Goal: Task Accomplishment & Management: Use online tool/utility

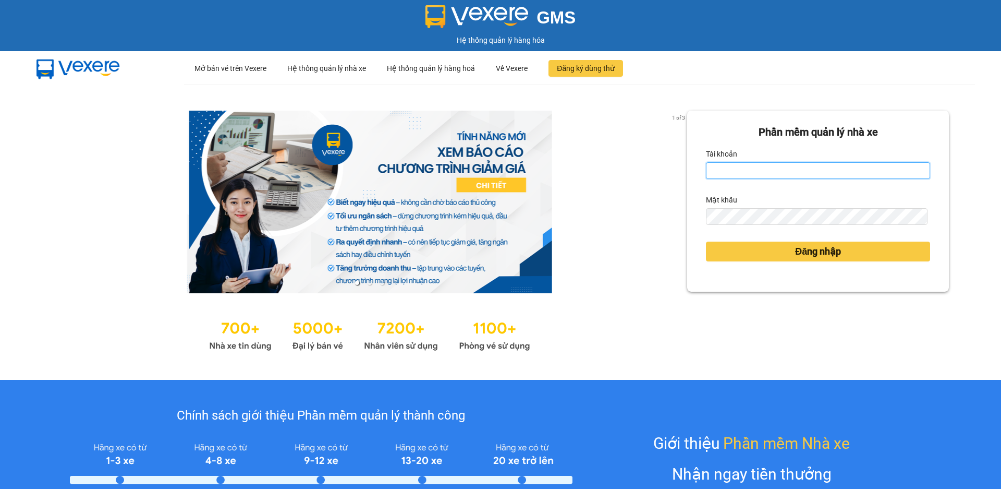
click at [758, 171] on input "Tài khoản" at bounding box center [818, 170] width 224 height 17
type input "datmap.ttdl"
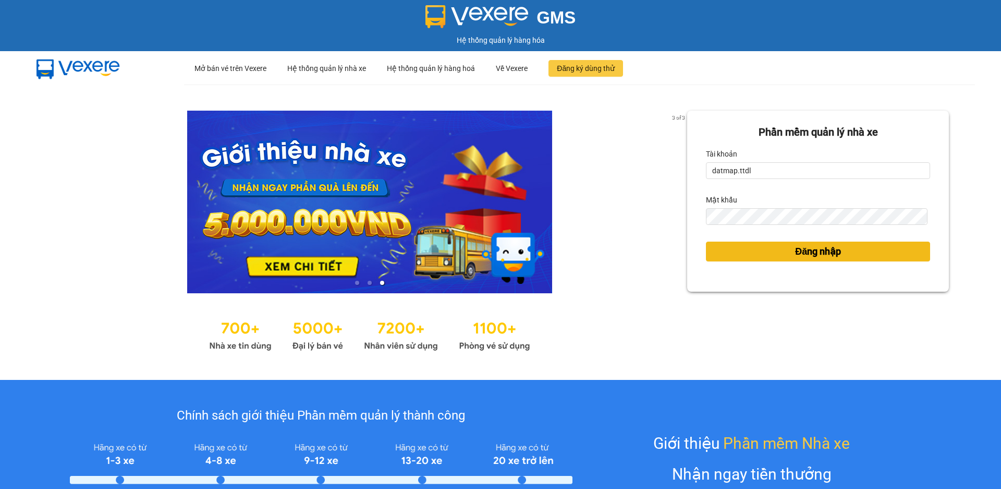
click at [807, 247] on span "Đăng nhập" at bounding box center [818, 251] width 46 height 15
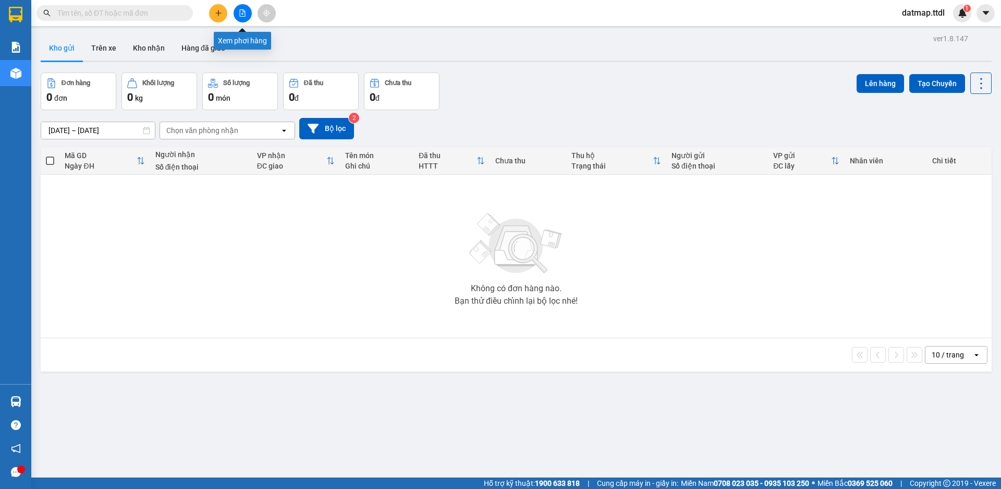
click at [239, 13] on icon "file-add" at bounding box center [242, 12] width 7 height 7
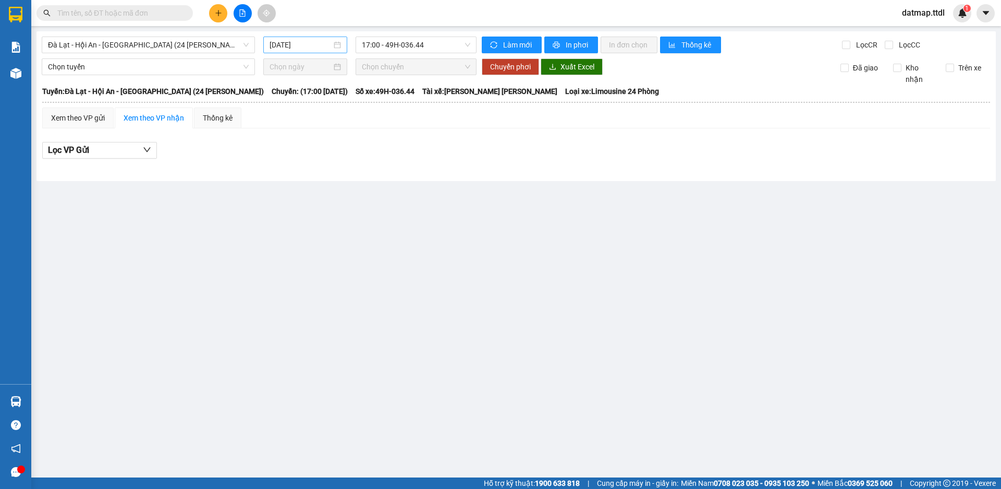
click at [286, 42] on input "[DATE]" at bounding box center [301, 44] width 62 height 11
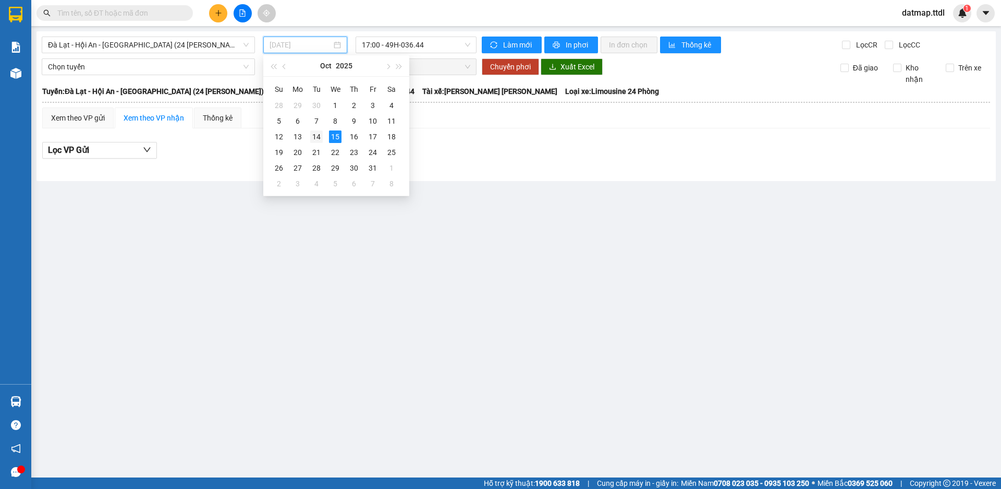
click at [318, 137] on div "14" at bounding box center [316, 136] width 13 height 13
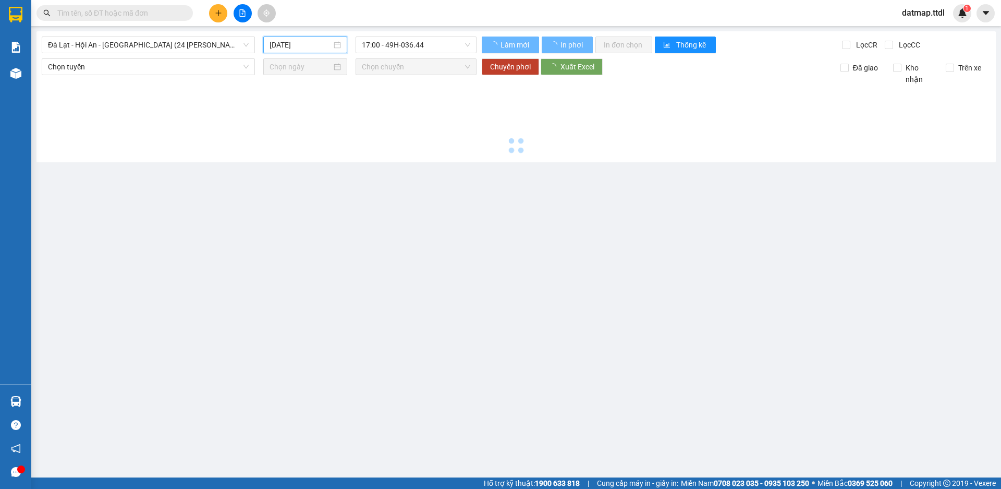
type input "[DATE]"
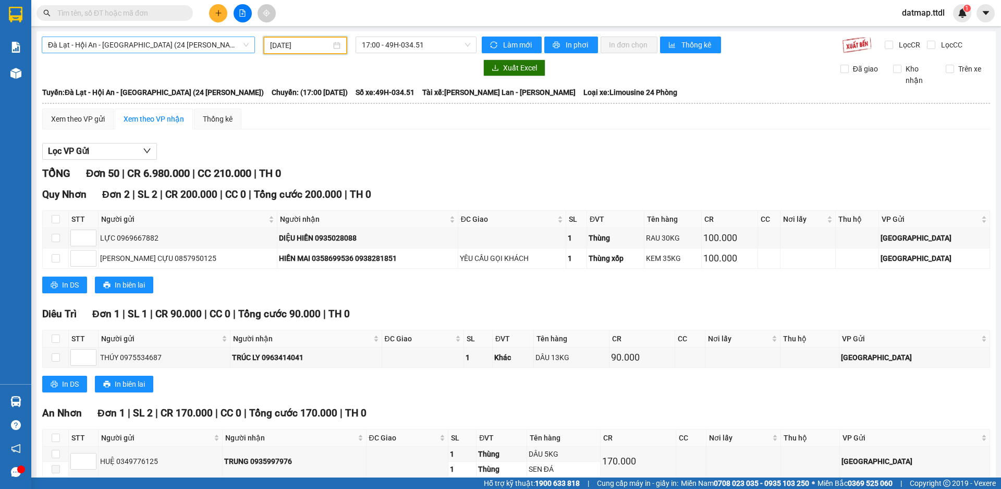
click at [82, 38] on span "Đà Lạt - Hội An - [GEOGRAPHIC_DATA] (24 [PERSON_NAME])" at bounding box center [148, 45] width 201 height 16
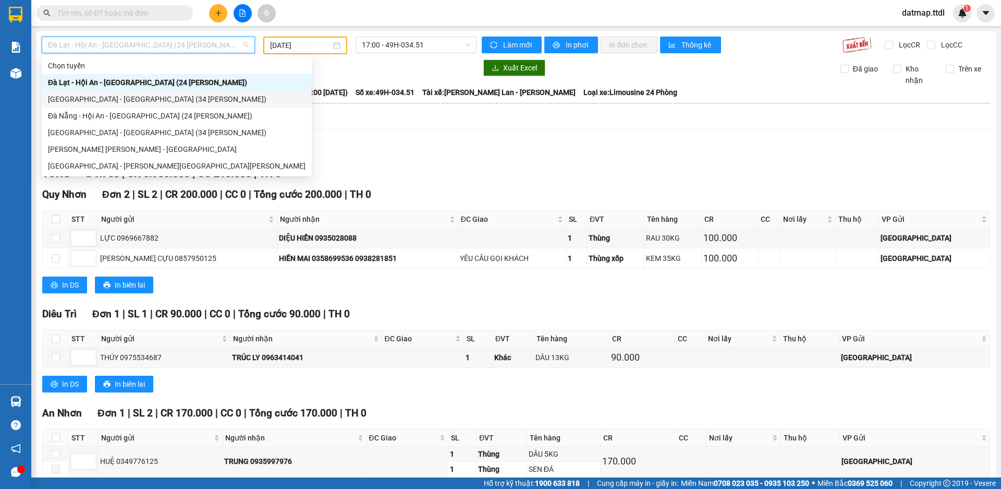
click at [94, 100] on div "[GEOGRAPHIC_DATA] - [GEOGRAPHIC_DATA] (34 [PERSON_NAME])" at bounding box center [177, 98] width 258 height 11
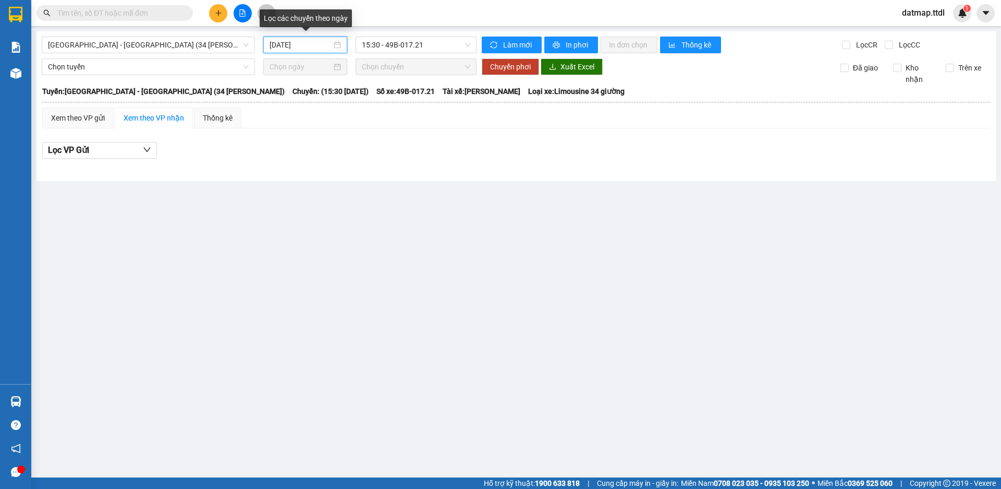
click at [291, 45] on input "[DATE]" at bounding box center [301, 44] width 62 height 11
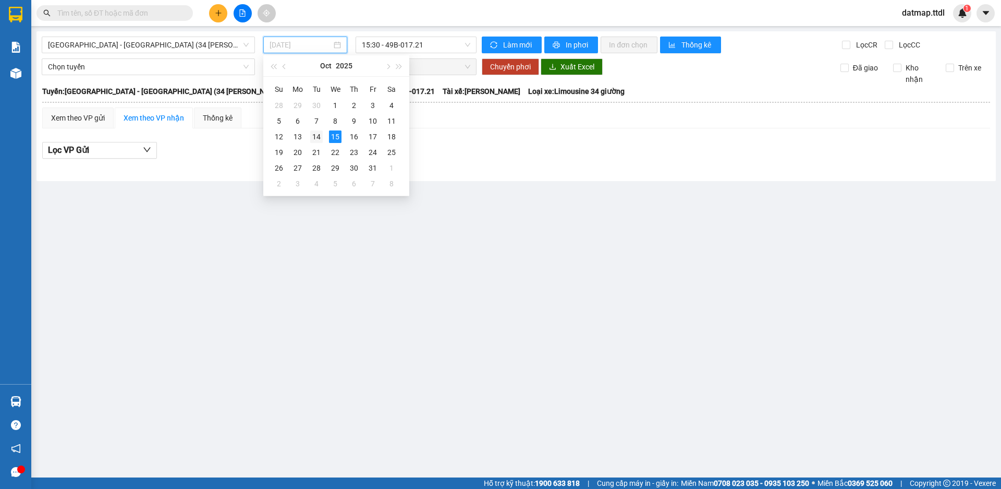
click at [319, 136] on div "14" at bounding box center [316, 136] width 13 height 13
type input "[DATE]"
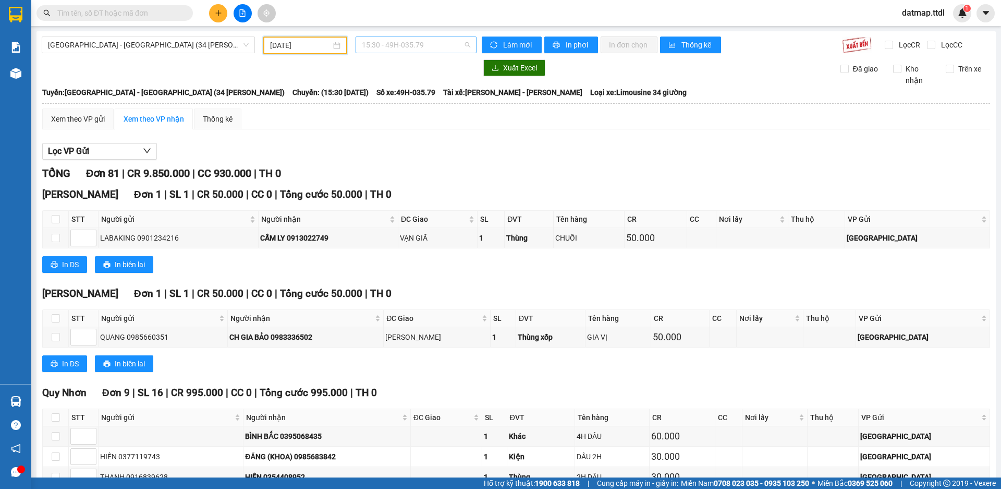
click at [418, 41] on span "15:30 - 49H-035.79" at bounding box center [416, 45] width 108 height 16
click at [105, 43] on span "[GEOGRAPHIC_DATA] - [GEOGRAPHIC_DATA] (34 [PERSON_NAME])" at bounding box center [148, 45] width 201 height 16
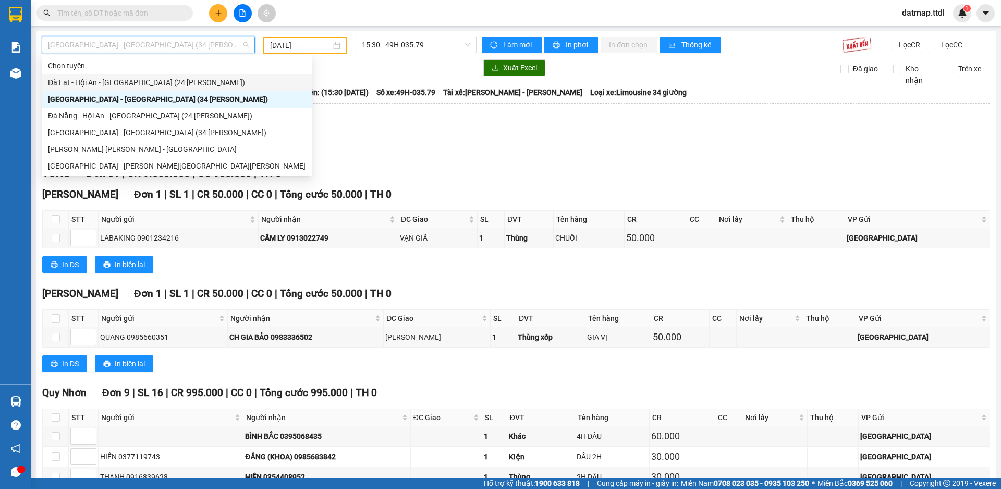
click at [70, 79] on div "Đà Lạt - Hội An - [GEOGRAPHIC_DATA] (24 [PERSON_NAME])" at bounding box center [177, 82] width 258 height 11
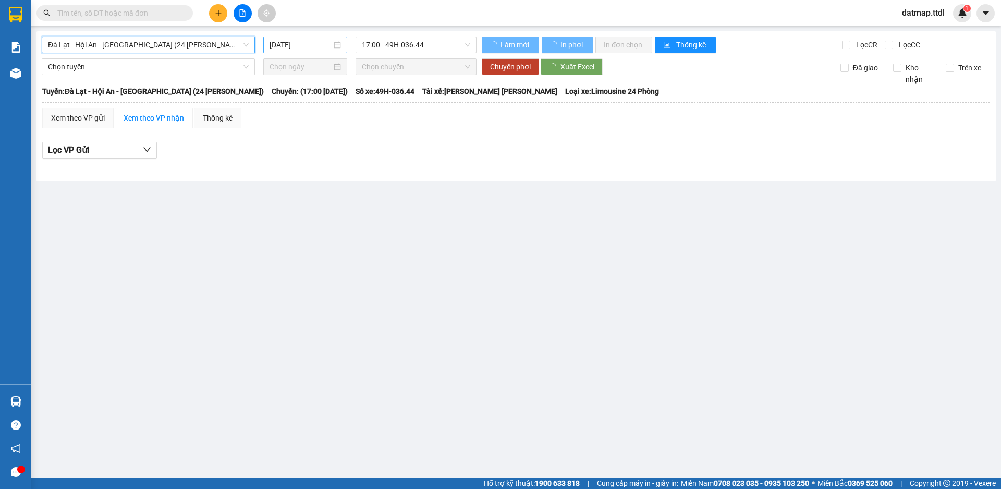
click at [295, 43] on input "[DATE]" at bounding box center [301, 44] width 62 height 11
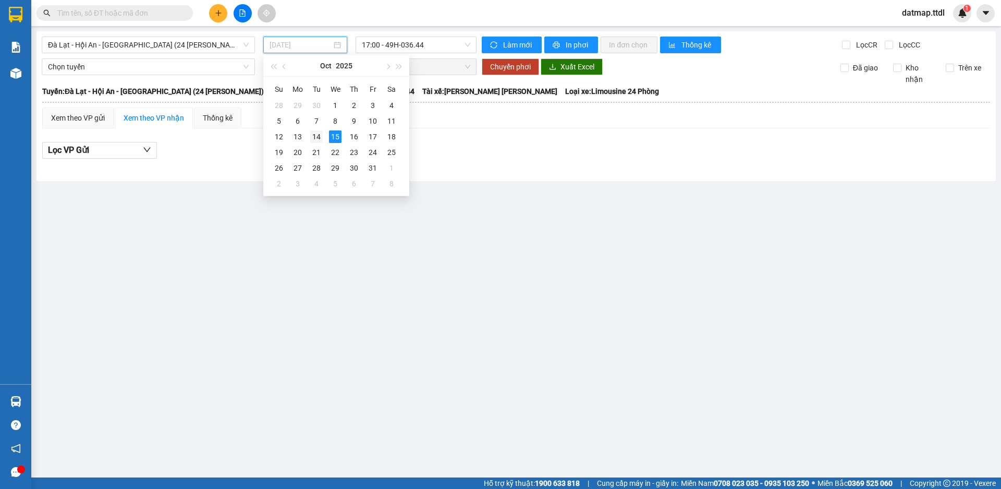
click at [314, 134] on div "14" at bounding box center [316, 136] width 13 height 13
type input "[DATE]"
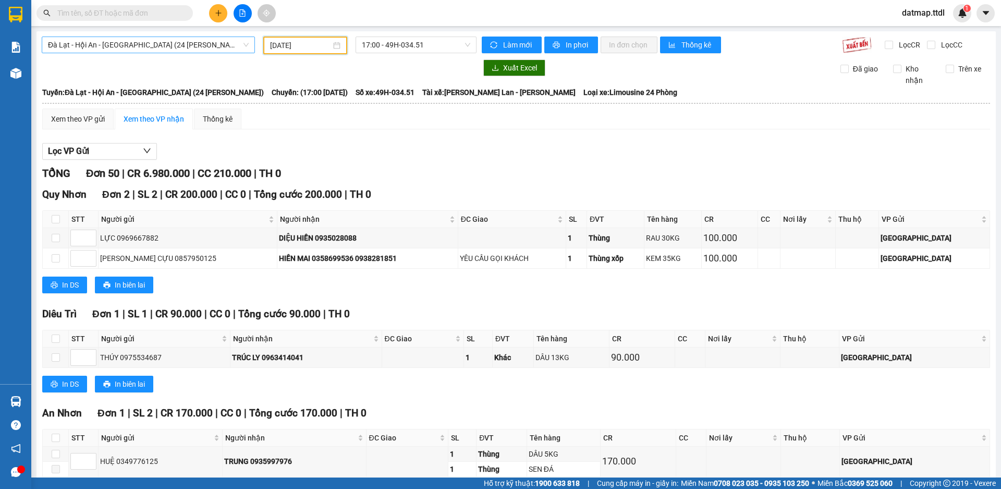
click at [101, 43] on span "Đà Lạt - Hội An - [GEOGRAPHIC_DATA] (24 [PERSON_NAME])" at bounding box center [148, 45] width 201 height 16
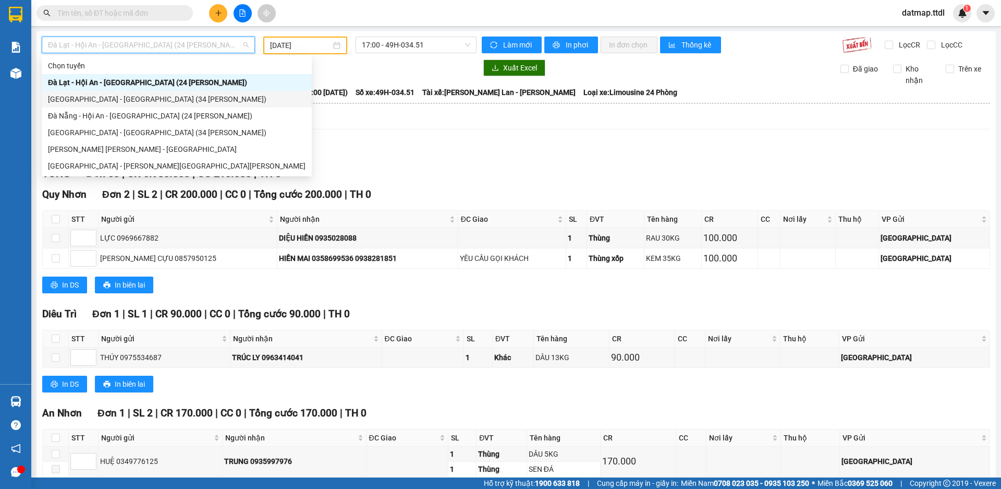
click at [101, 102] on div "[GEOGRAPHIC_DATA] - [GEOGRAPHIC_DATA] (34 [PERSON_NAME])" at bounding box center [177, 98] width 258 height 11
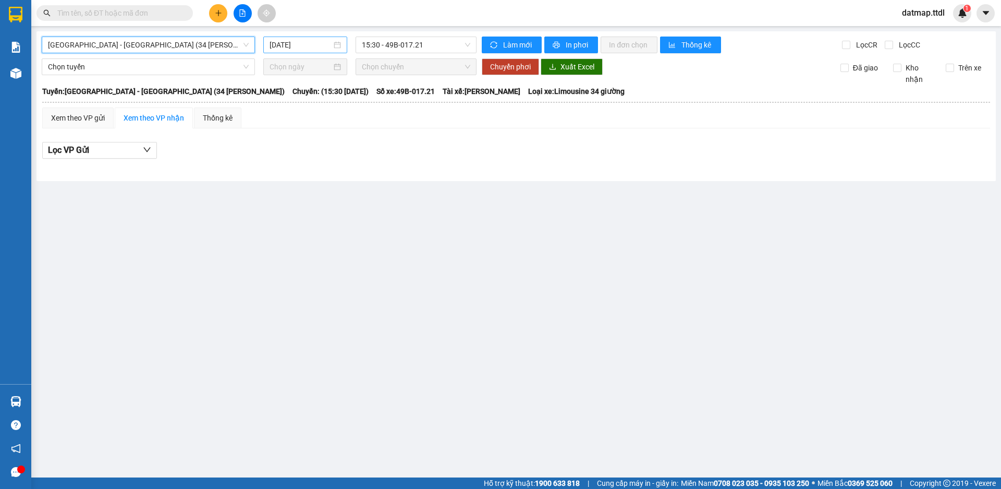
click at [293, 45] on input "[DATE]" at bounding box center [301, 44] width 62 height 11
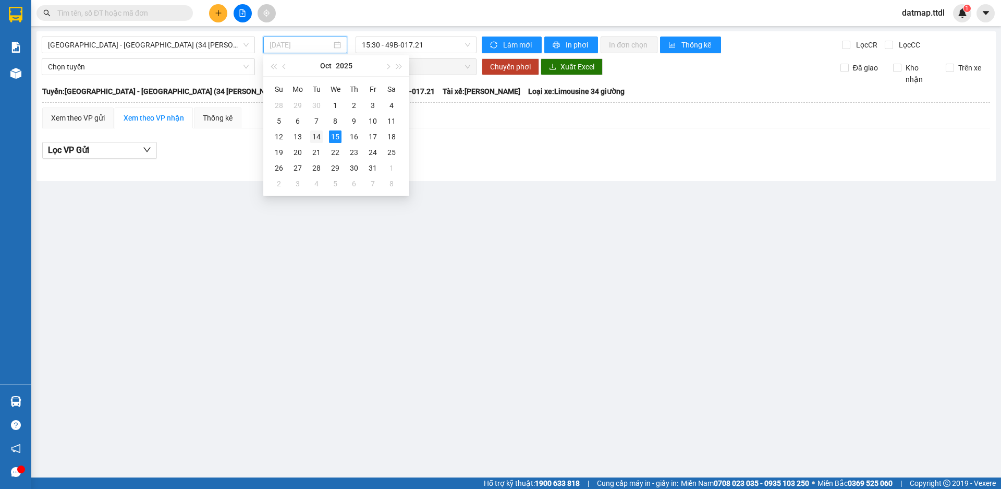
click at [320, 133] on div "14" at bounding box center [316, 136] width 13 height 13
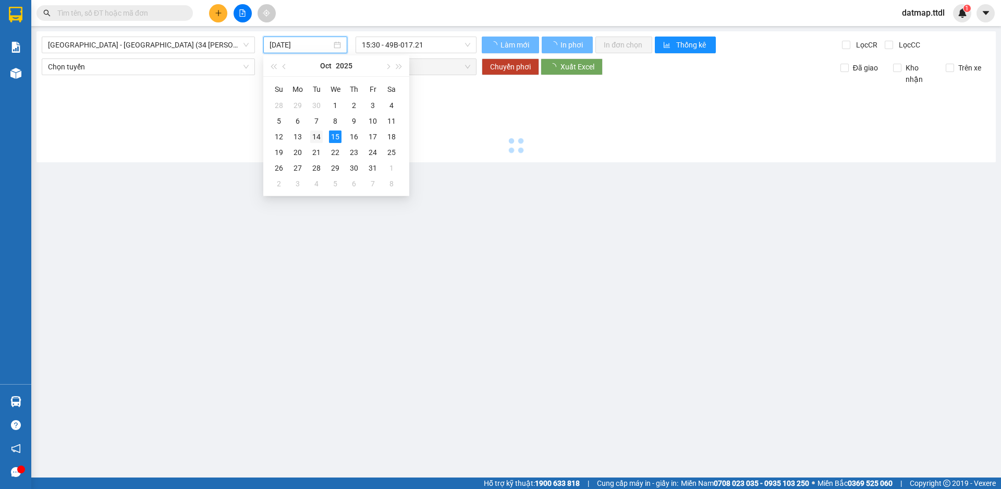
type input "[DATE]"
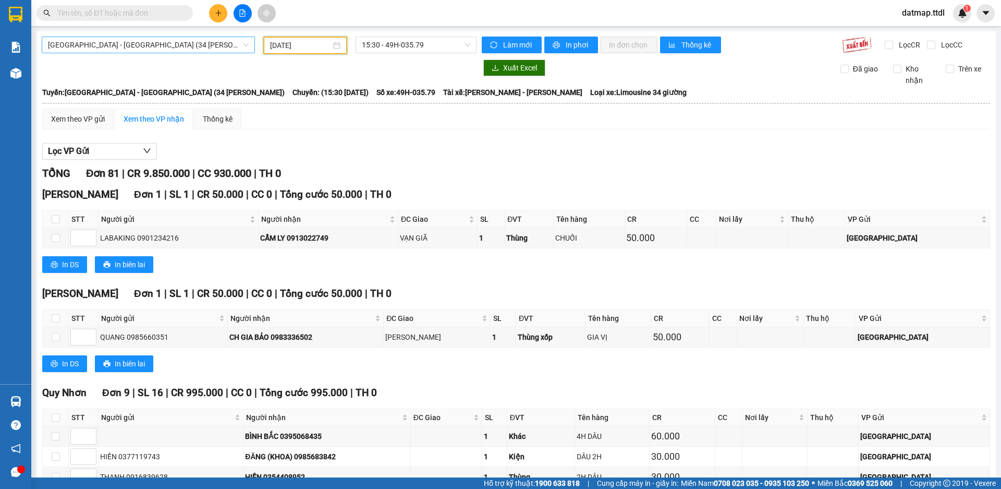
click at [90, 45] on span "[GEOGRAPHIC_DATA] - [GEOGRAPHIC_DATA] (34 [PERSON_NAME])" at bounding box center [148, 45] width 201 height 16
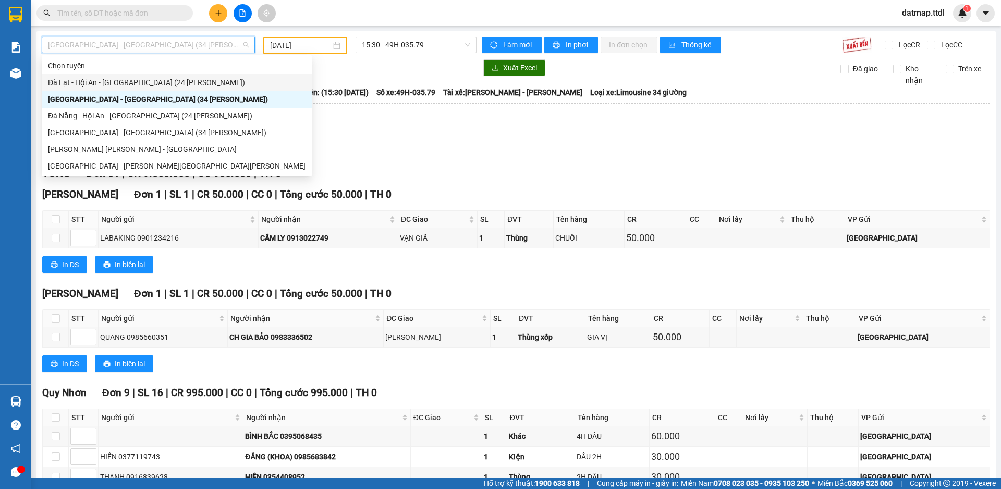
click at [105, 79] on div "Đà Lạt - Hội An - [GEOGRAPHIC_DATA] (24 [PERSON_NAME])" at bounding box center [177, 82] width 258 height 11
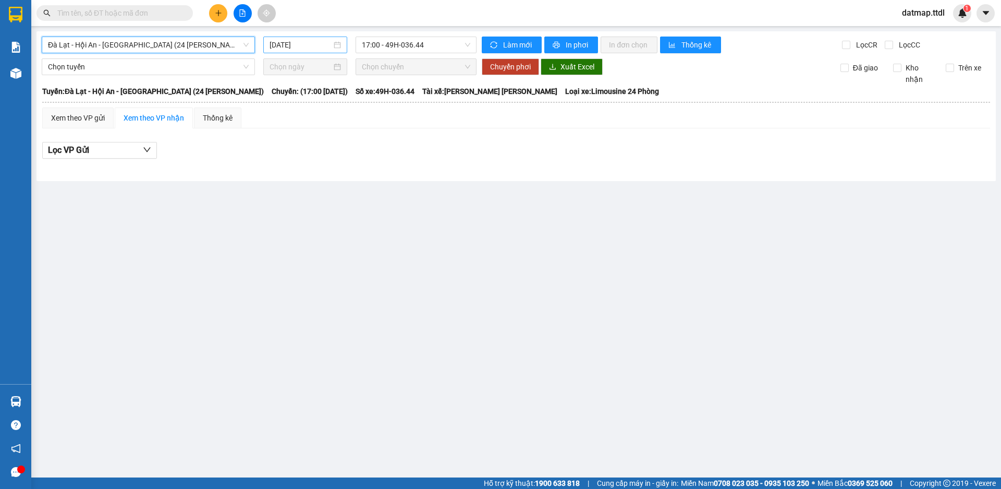
click at [294, 47] on input "[DATE]" at bounding box center [301, 44] width 62 height 11
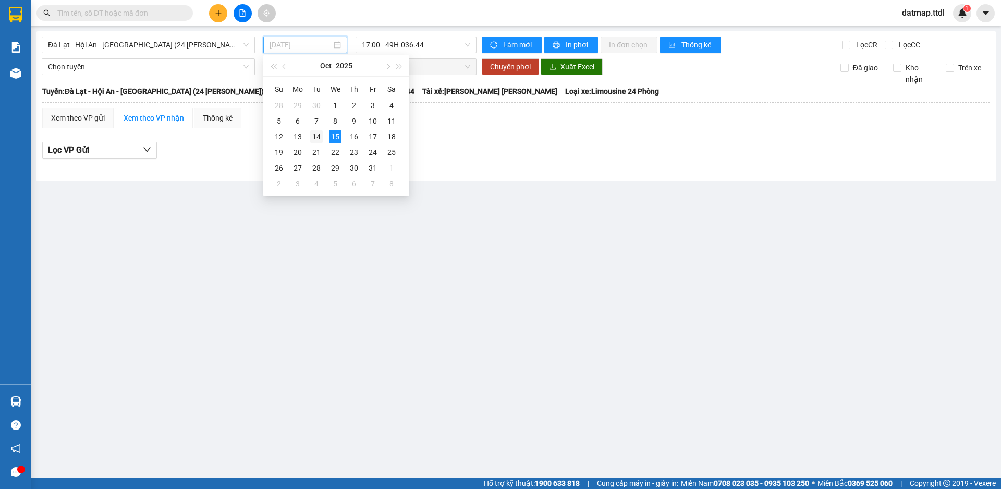
click at [318, 137] on div "14" at bounding box center [316, 136] width 13 height 13
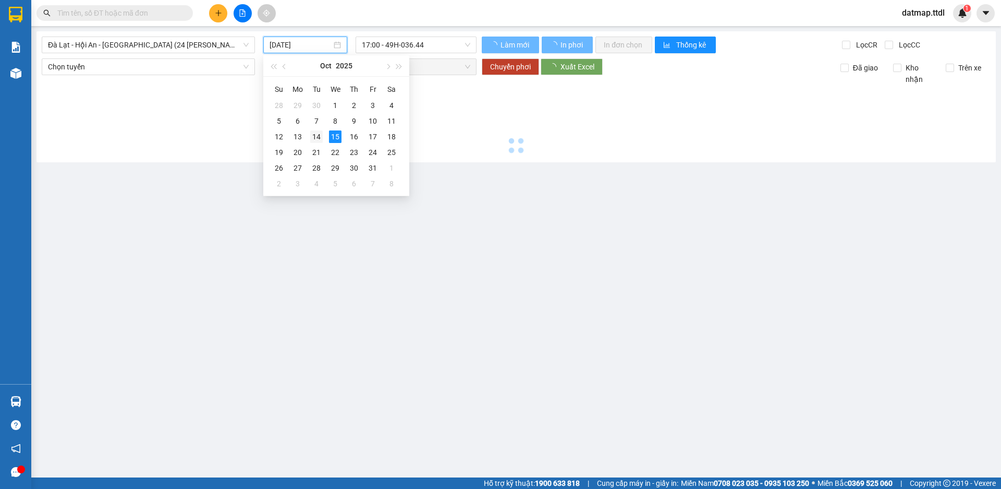
type input "[DATE]"
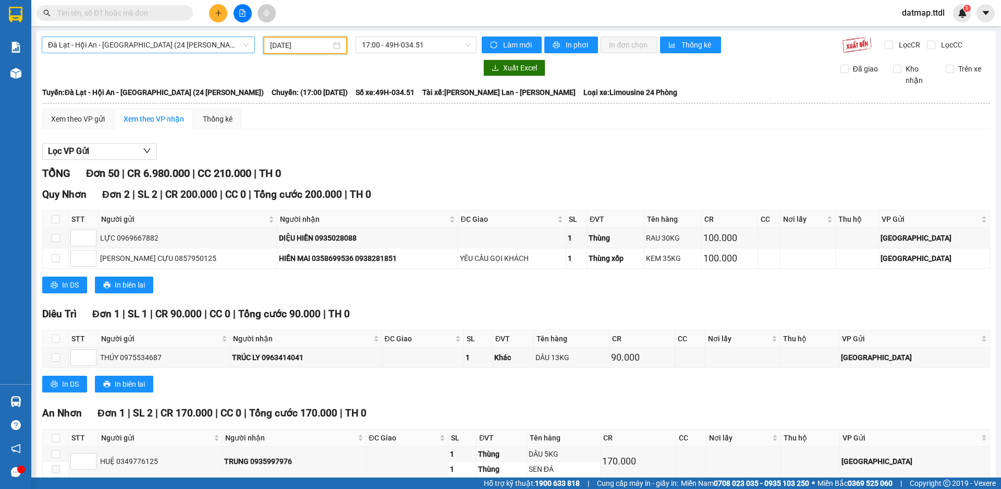
click at [89, 39] on span "Đà Lạt - Hội An - [GEOGRAPHIC_DATA] (24 [PERSON_NAME])" at bounding box center [148, 45] width 201 height 16
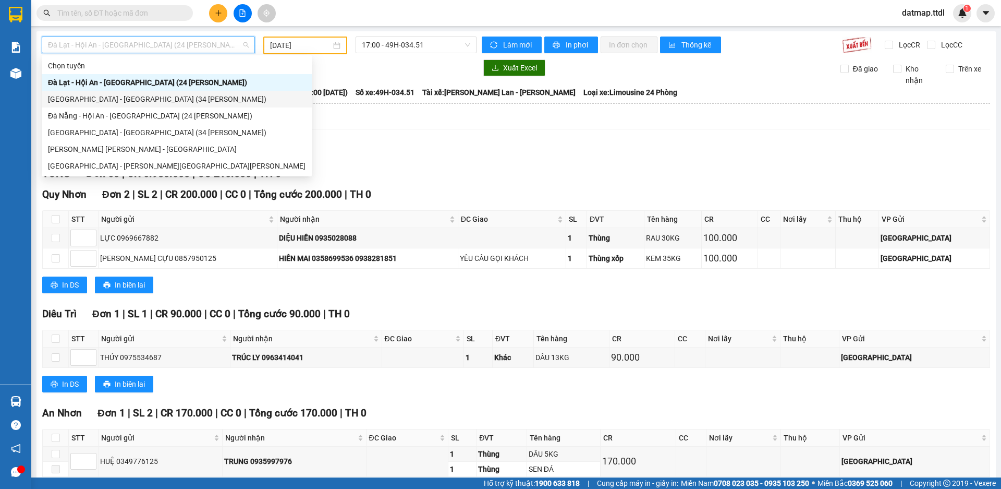
click at [85, 100] on div "[GEOGRAPHIC_DATA] - [GEOGRAPHIC_DATA] (34 [PERSON_NAME])" at bounding box center [177, 98] width 258 height 11
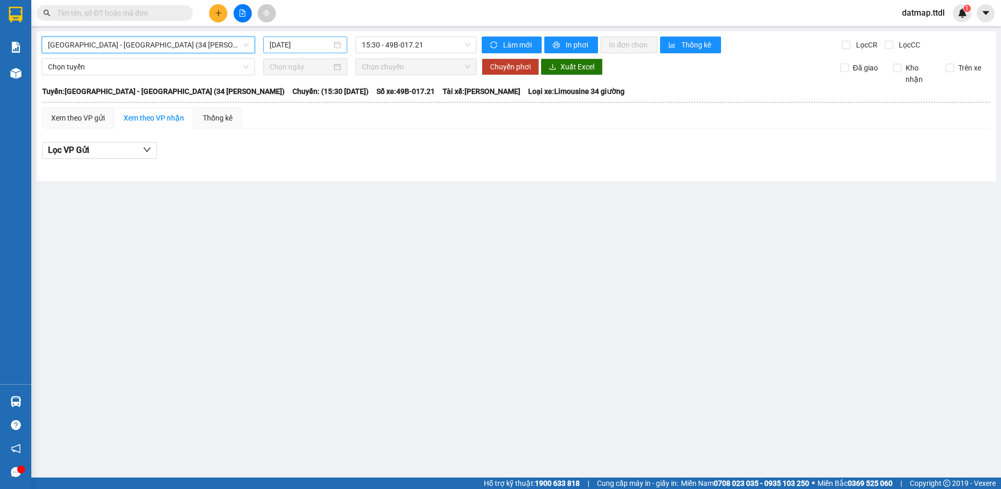
click at [294, 48] on input "[DATE]" at bounding box center [301, 44] width 62 height 11
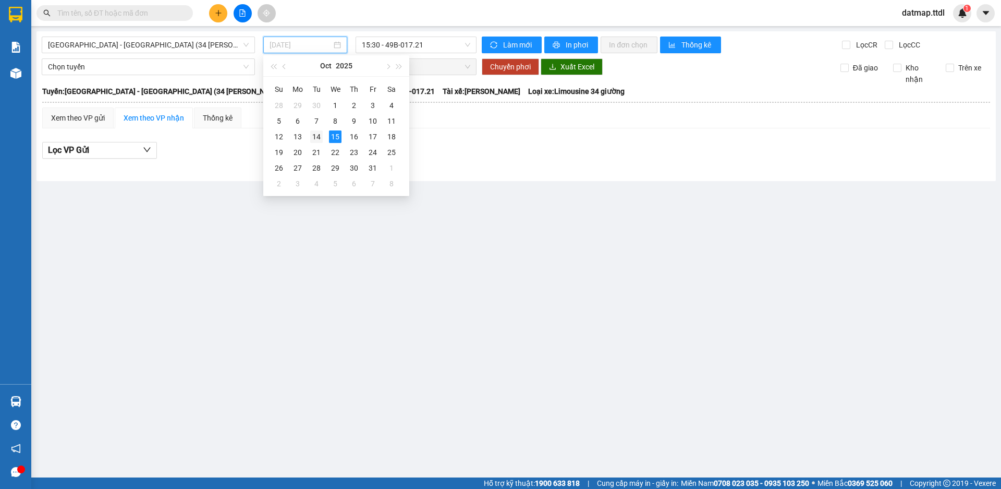
click at [317, 140] on div "14" at bounding box center [316, 136] width 13 height 13
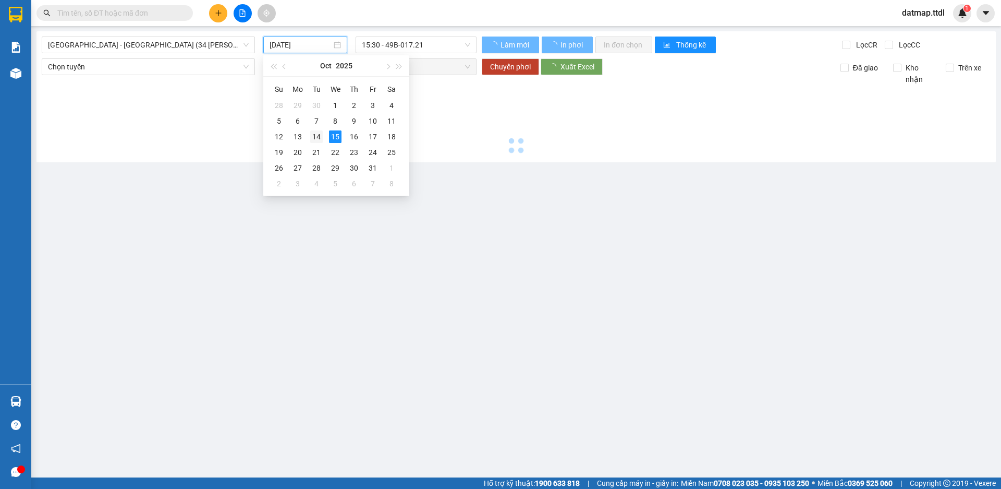
type input "[DATE]"
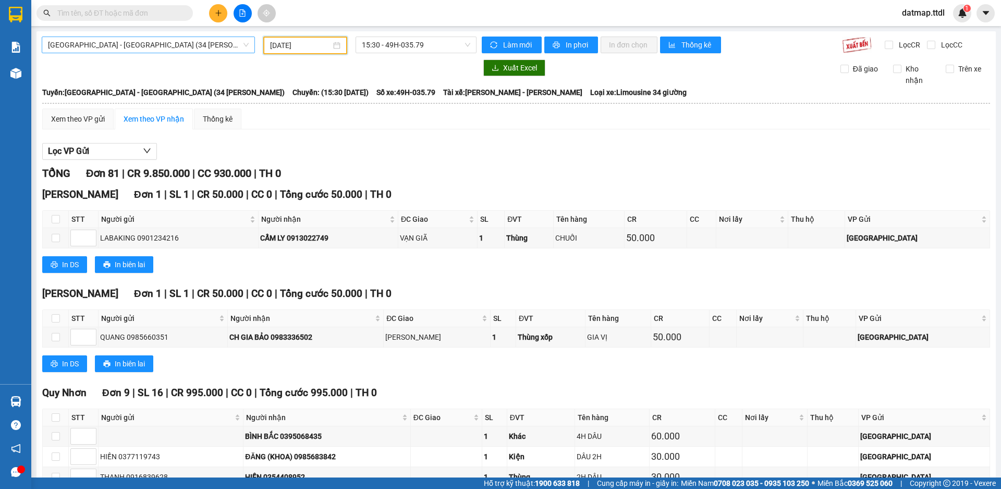
click at [87, 42] on span "[GEOGRAPHIC_DATA] - [GEOGRAPHIC_DATA] (34 [PERSON_NAME])" at bounding box center [148, 45] width 201 height 16
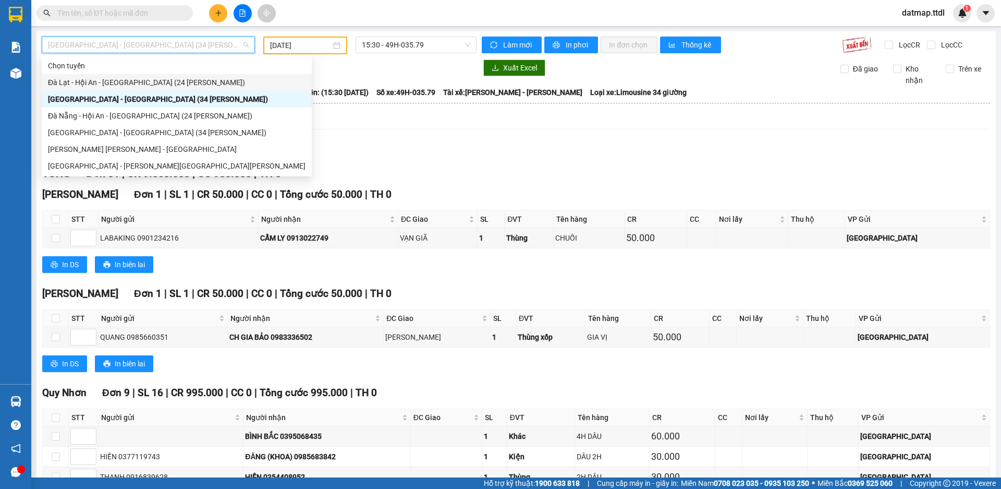
click at [83, 79] on div "Đà Lạt - Hội An - [GEOGRAPHIC_DATA] (24 [PERSON_NAME])" at bounding box center [177, 82] width 258 height 11
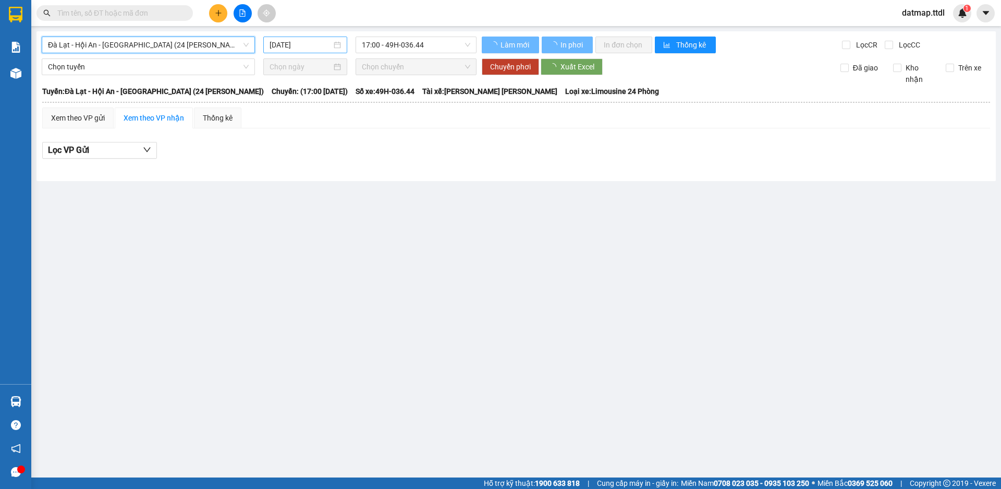
click at [306, 46] on input "[DATE]" at bounding box center [301, 44] width 62 height 11
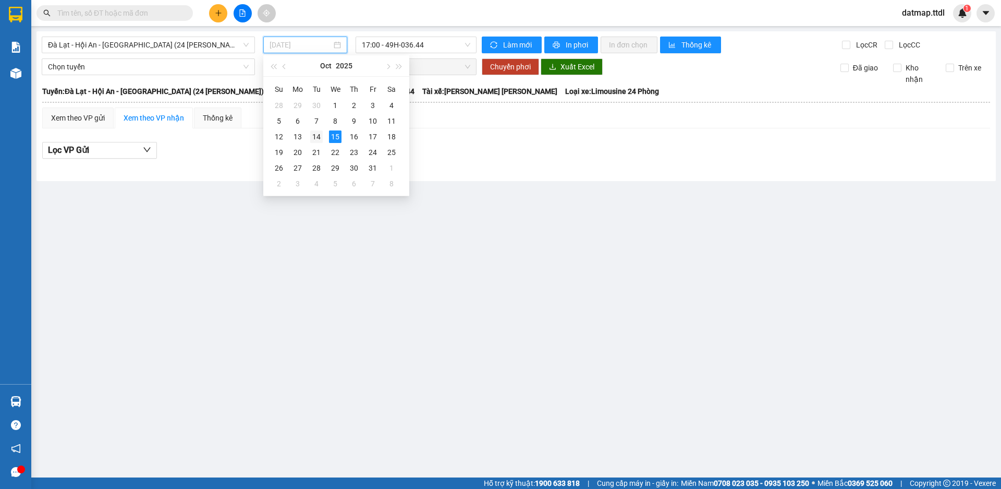
click at [316, 140] on div "14" at bounding box center [316, 136] width 13 height 13
type input "[DATE]"
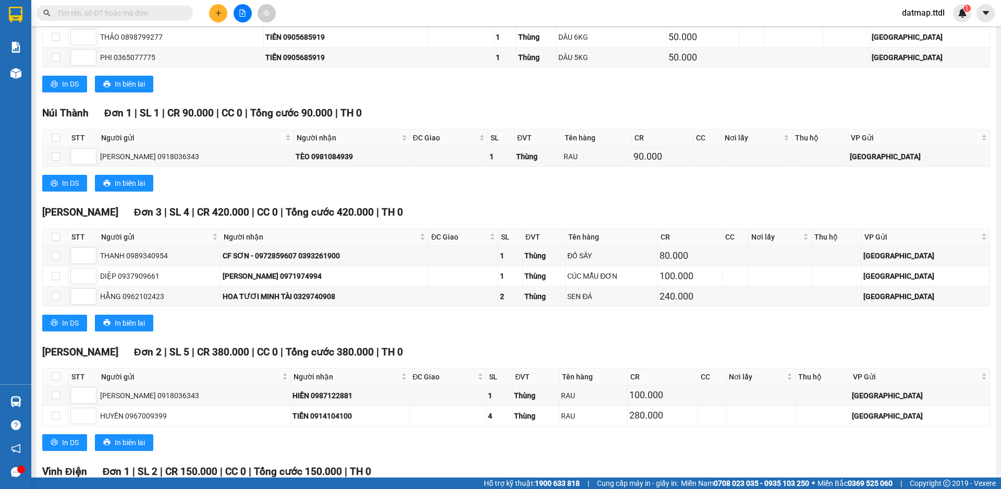
scroll to position [1561, 0]
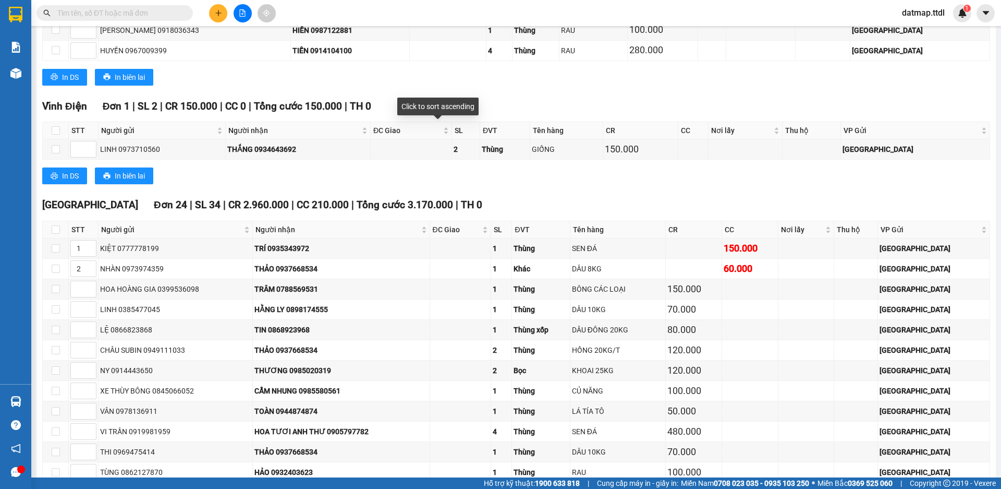
click at [477, 82] on div "In DS In biên lai" at bounding box center [516, 77] width 948 height 17
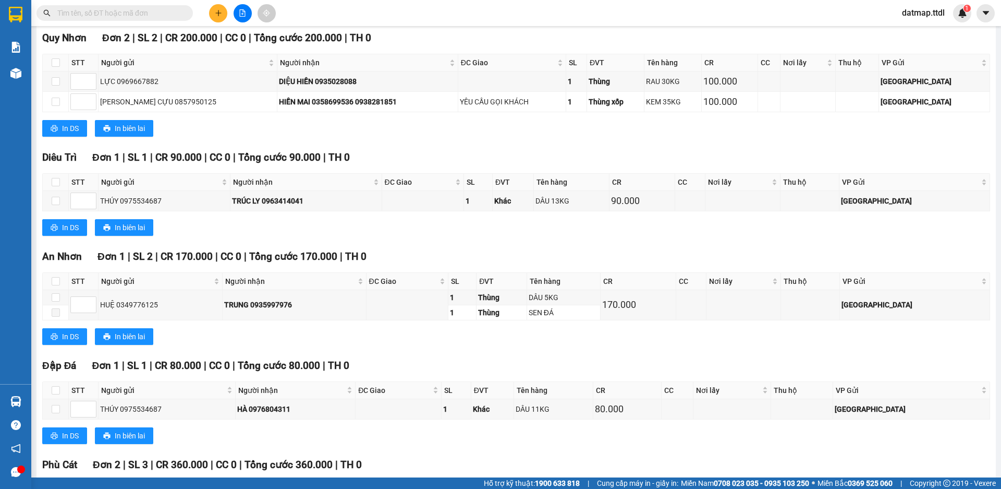
scroll to position [0, 0]
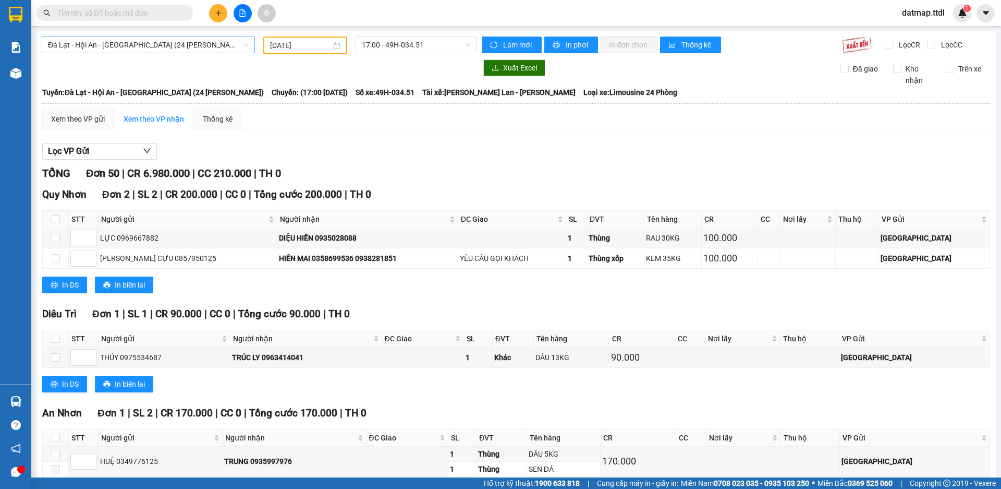
click at [90, 47] on span "Đà Lạt - Hội An - [GEOGRAPHIC_DATA] (24 [PERSON_NAME])" at bounding box center [148, 45] width 201 height 16
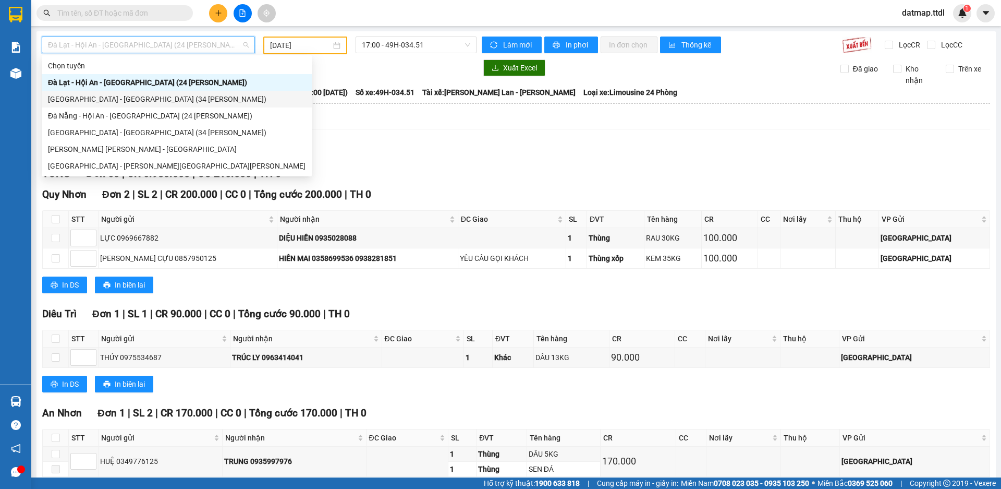
drag, startPoint x: 117, startPoint y: 83, endPoint x: 111, endPoint y: 90, distance: 8.9
click at [112, 90] on div "Đà Lạt - Hội An - [GEOGRAPHIC_DATA] (24 [PERSON_NAME])" at bounding box center [177, 82] width 270 height 17
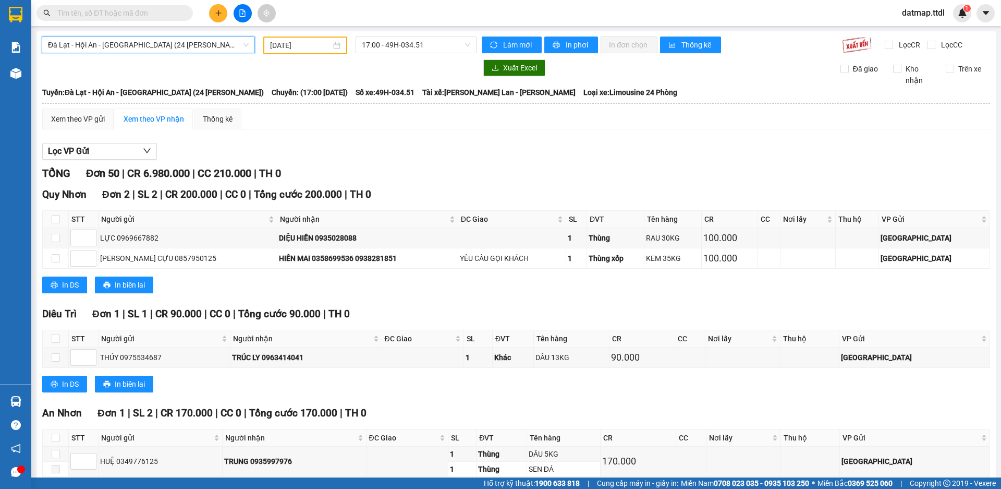
drag, startPoint x: 105, startPoint y: 41, endPoint x: 101, endPoint y: 46, distance: 6.6
click at [102, 44] on span "Đà Lạt - Hội An - [GEOGRAPHIC_DATA] (24 [PERSON_NAME])" at bounding box center [148, 45] width 201 height 16
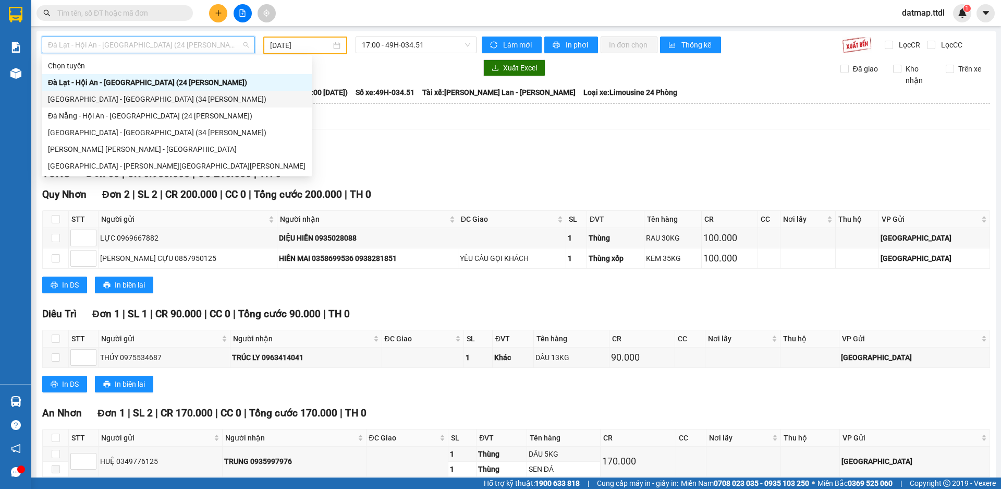
click at [99, 101] on div "[GEOGRAPHIC_DATA] - [GEOGRAPHIC_DATA] (34 [PERSON_NAME])" at bounding box center [177, 98] width 258 height 11
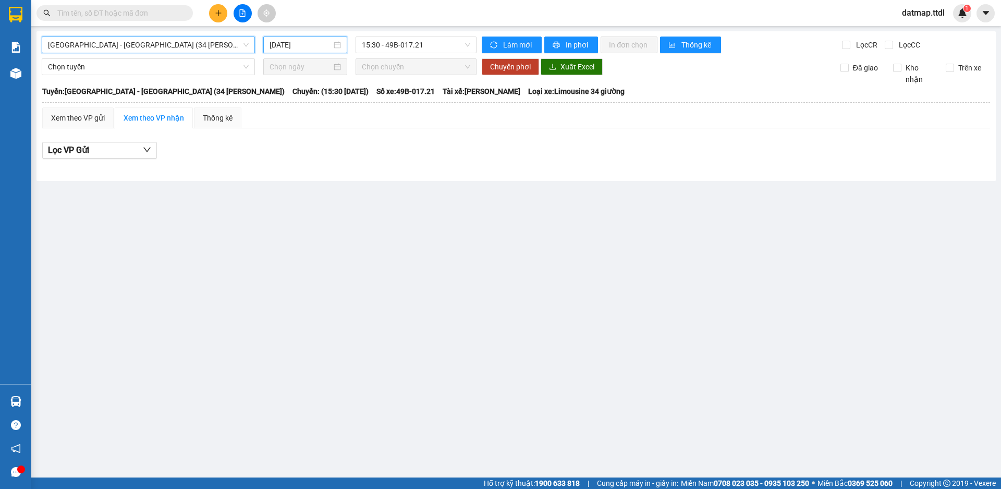
click at [288, 40] on input "[DATE]" at bounding box center [301, 44] width 62 height 11
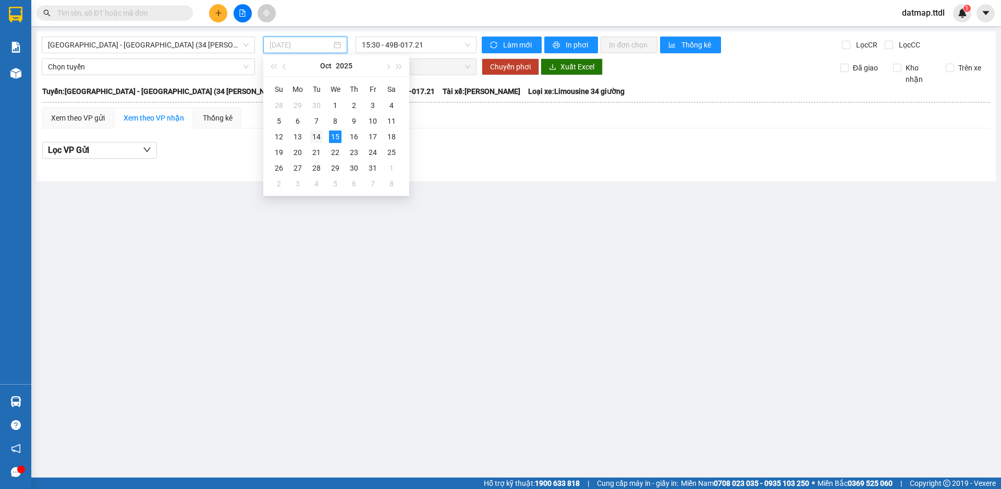
click at [314, 139] on div "14" at bounding box center [316, 136] width 13 height 13
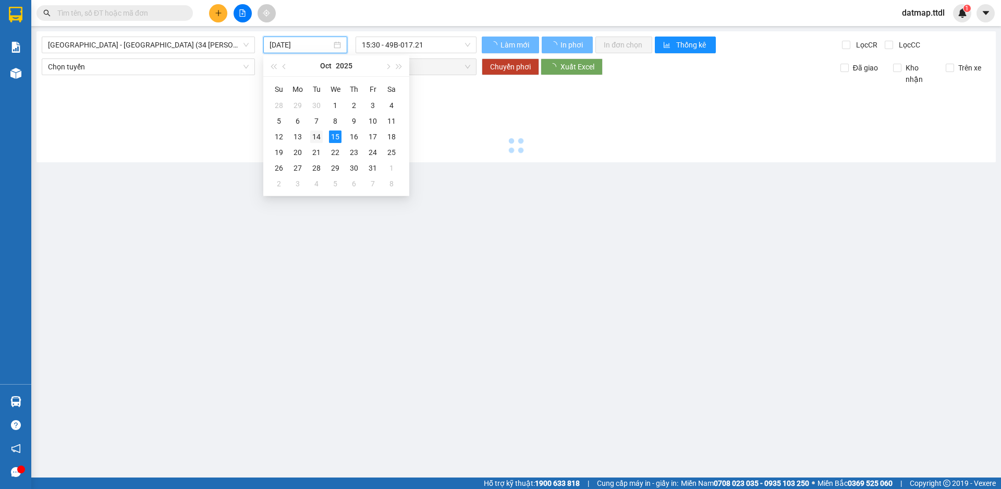
type input "[DATE]"
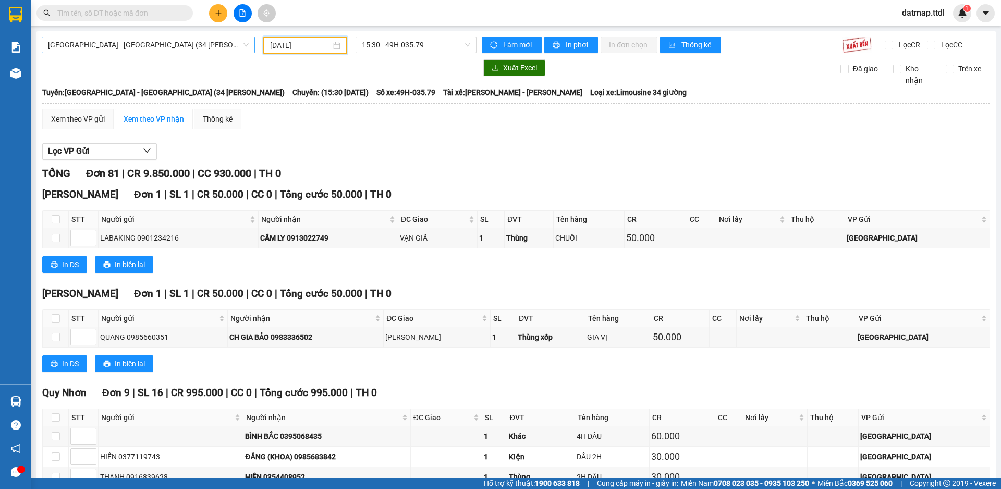
click at [110, 44] on span "[GEOGRAPHIC_DATA] - [GEOGRAPHIC_DATA] (34 [PERSON_NAME])" at bounding box center [148, 45] width 201 height 16
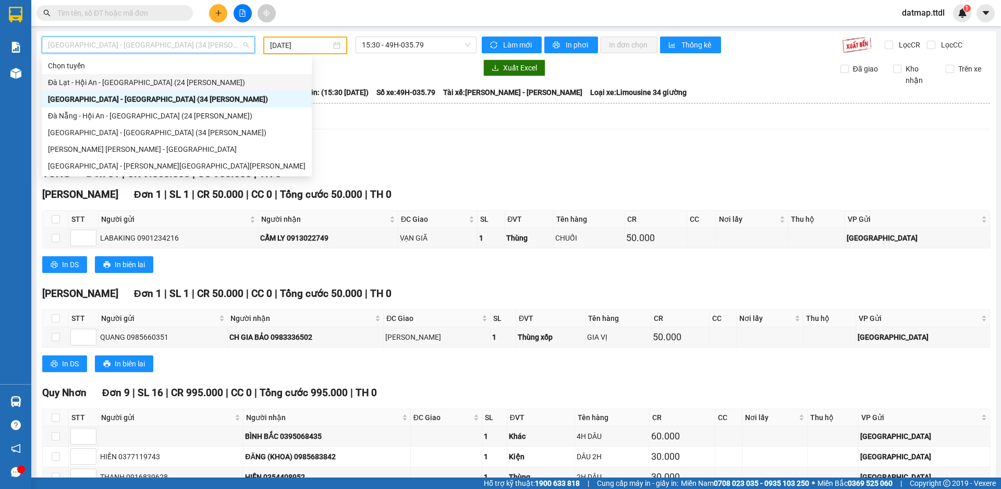
click at [94, 81] on div "Đà Lạt - Hội An - [GEOGRAPHIC_DATA] (24 [PERSON_NAME])" at bounding box center [177, 82] width 258 height 11
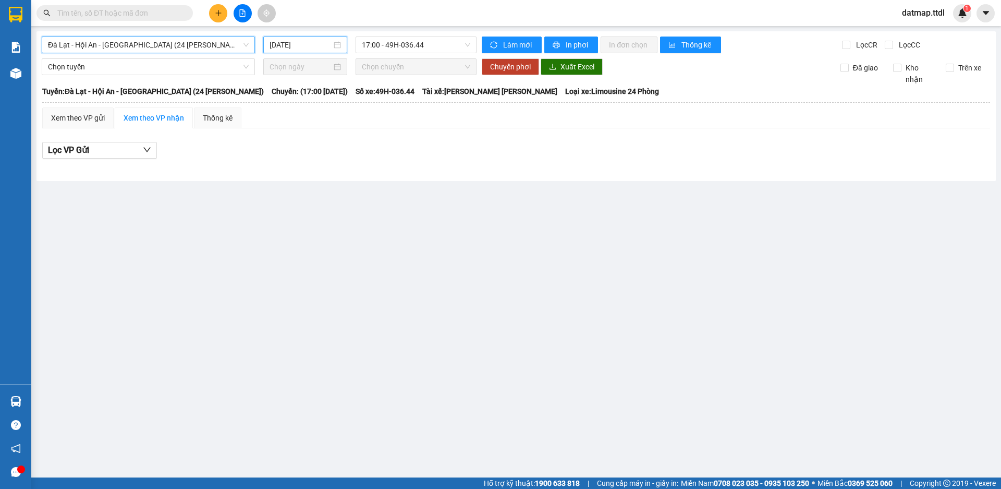
click at [295, 43] on input "[DATE]" at bounding box center [301, 44] width 62 height 11
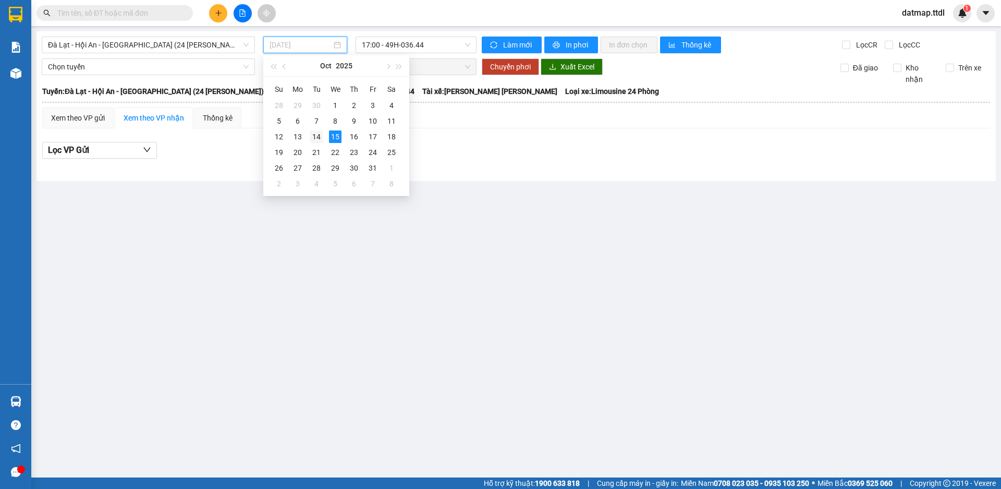
click at [318, 138] on div "14" at bounding box center [316, 136] width 13 height 13
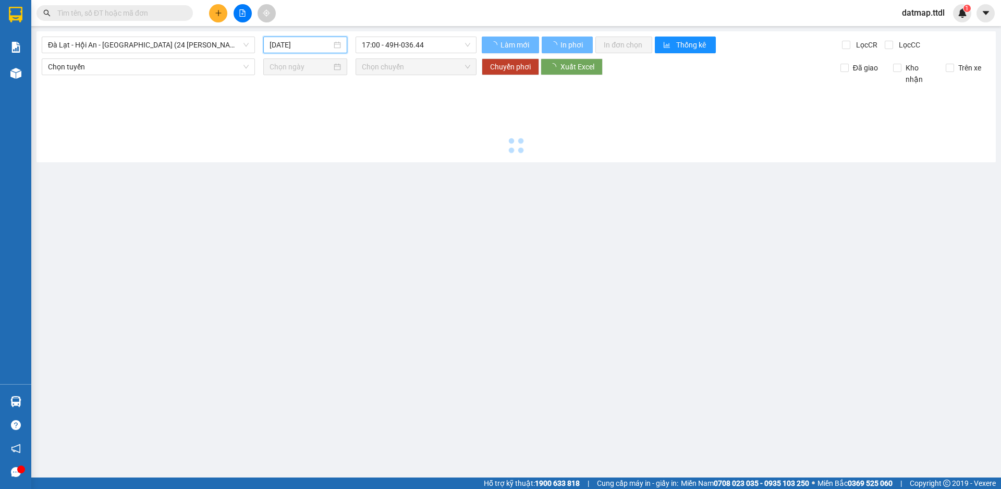
type input "[DATE]"
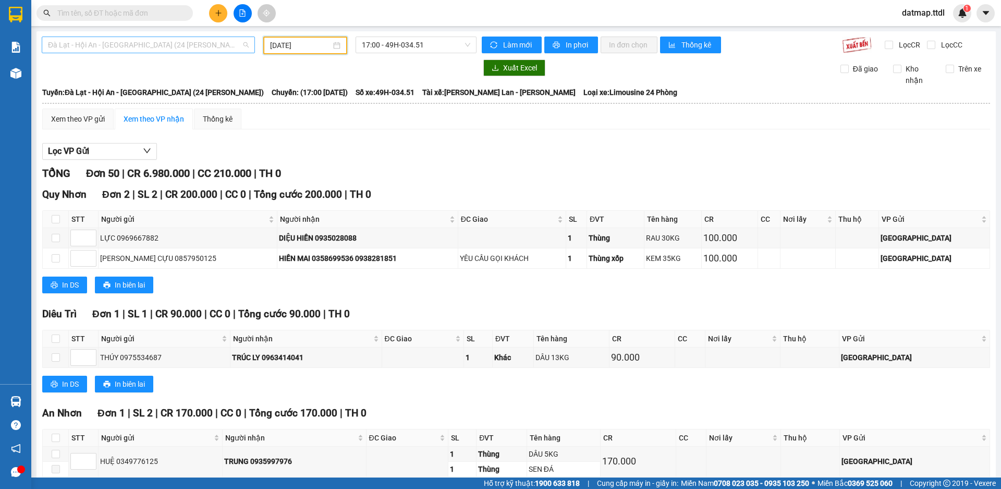
click at [86, 46] on span "Đà Lạt - Hội An - [GEOGRAPHIC_DATA] (24 [PERSON_NAME])" at bounding box center [148, 45] width 201 height 16
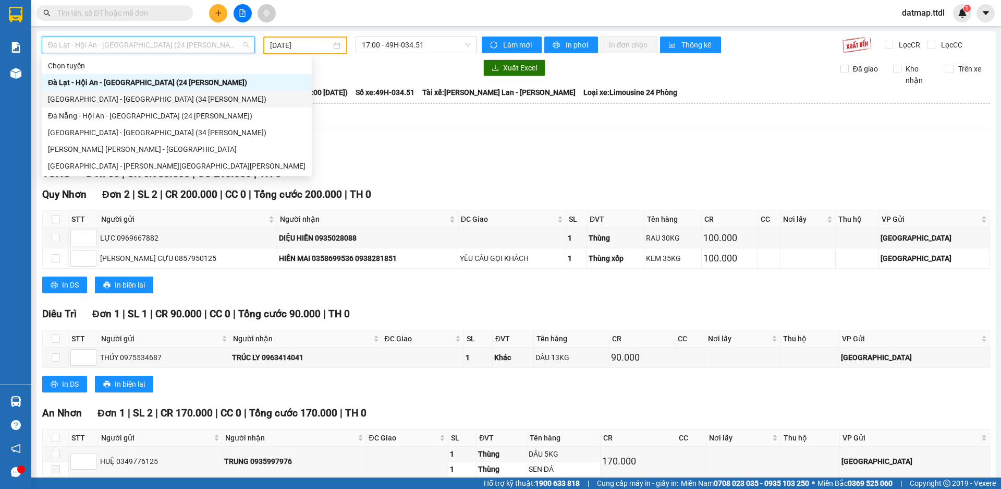
click at [85, 99] on div "[GEOGRAPHIC_DATA] - [GEOGRAPHIC_DATA] (34 [PERSON_NAME])" at bounding box center [177, 98] width 258 height 11
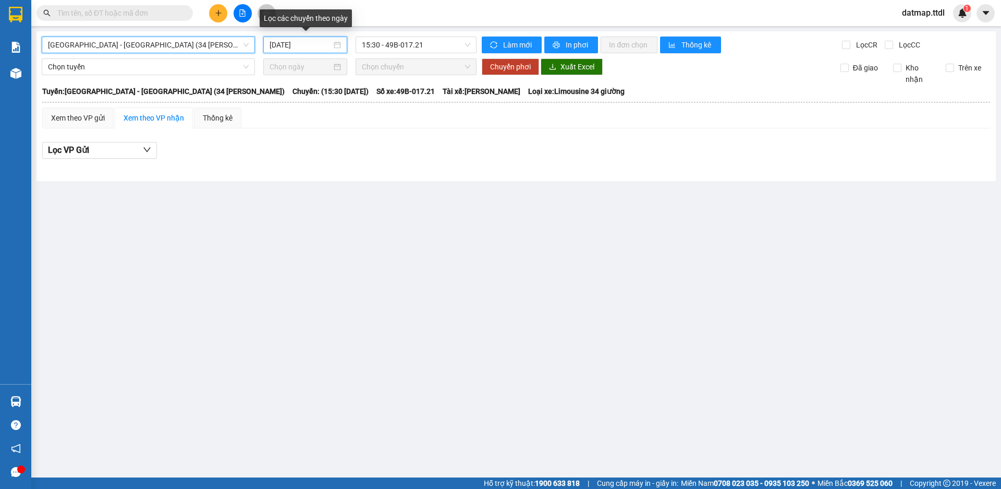
click at [295, 43] on input "[DATE]" at bounding box center [301, 44] width 62 height 11
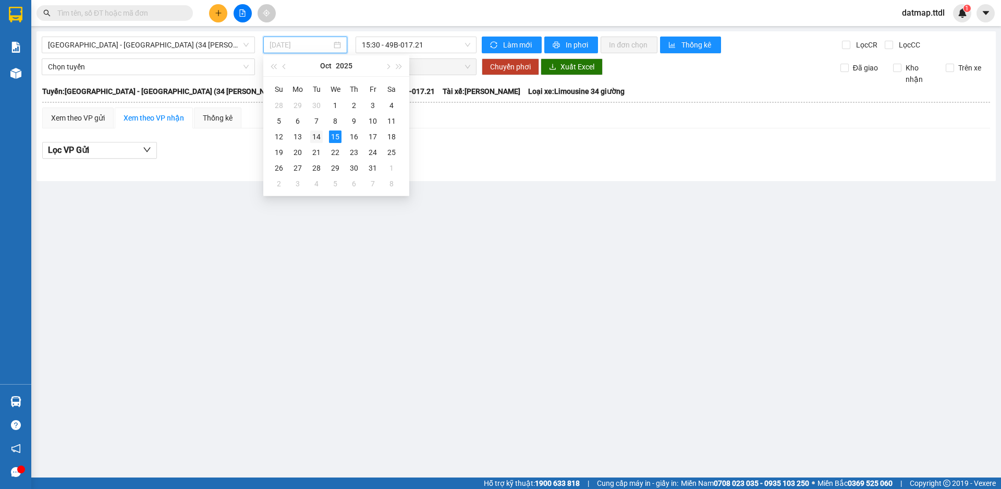
click at [317, 136] on div "14" at bounding box center [316, 136] width 13 height 13
type input "[DATE]"
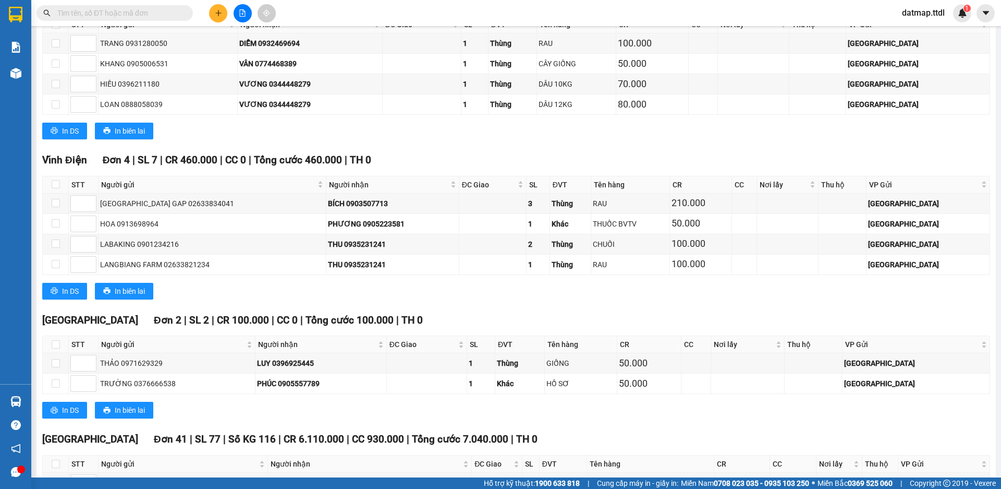
scroll to position [1669, 0]
